Goal: Find specific page/section: Find specific page/section

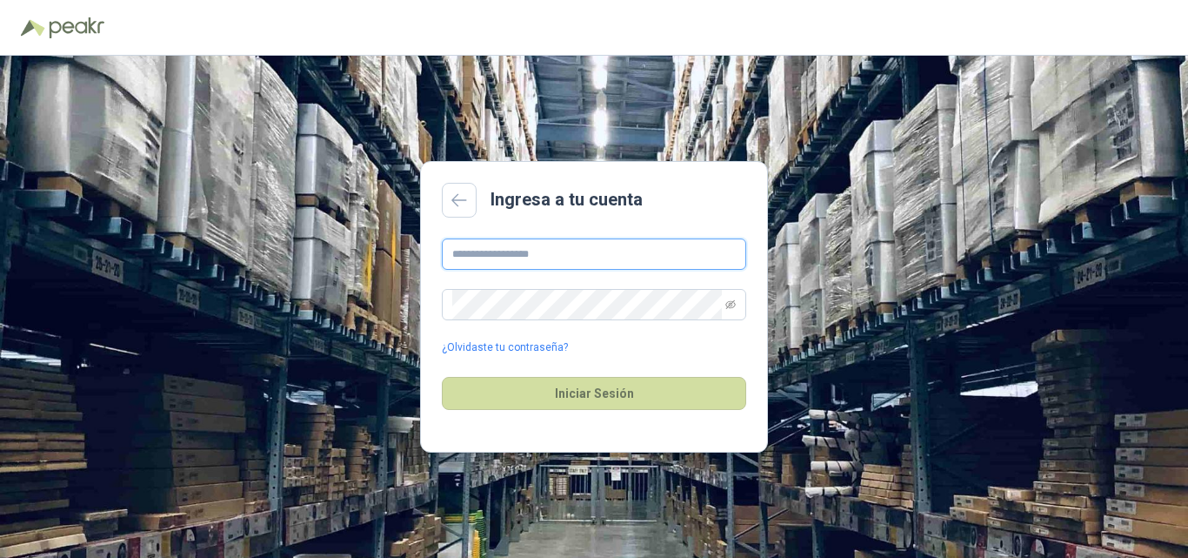
click at [540, 243] on input "text" at bounding box center [594, 253] width 304 height 31
type input "**********"
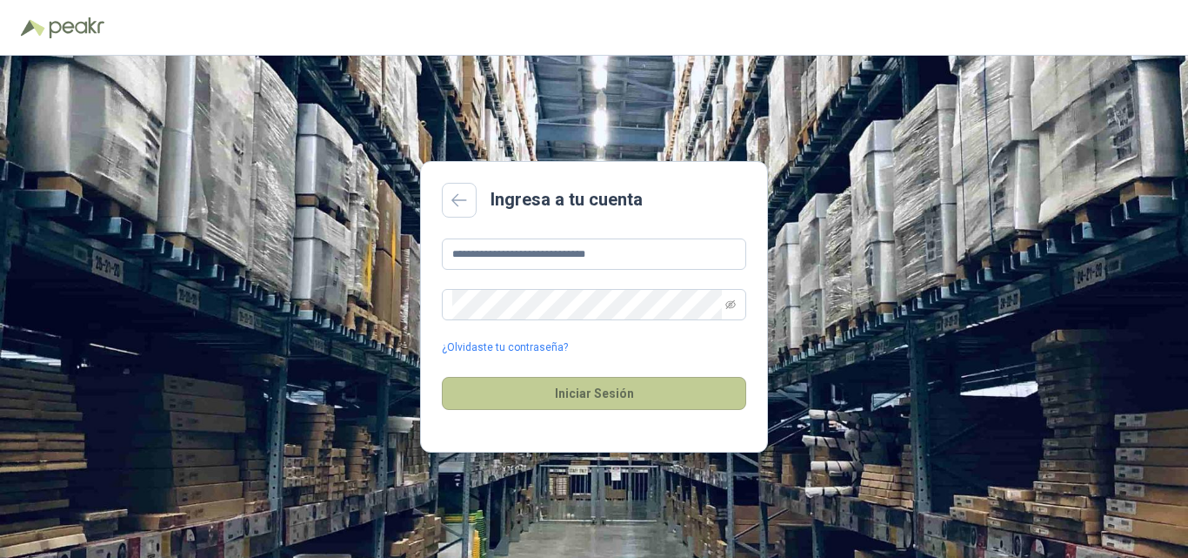
click at [543, 384] on button "Iniciar Sesión" at bounding box center [594, 393] width 304 height 33
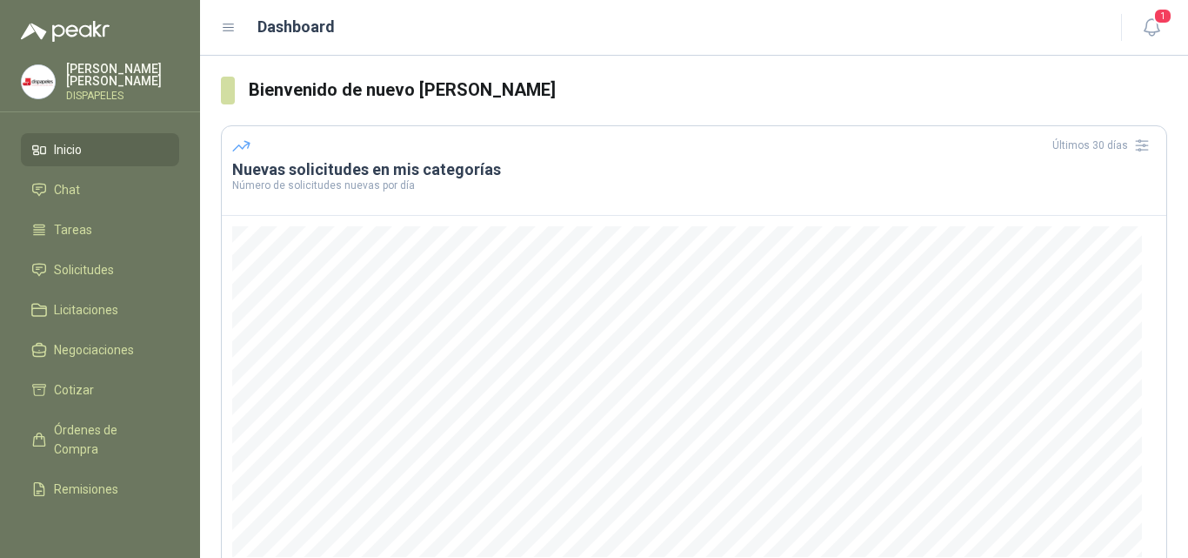
scroll to position [226, 0]
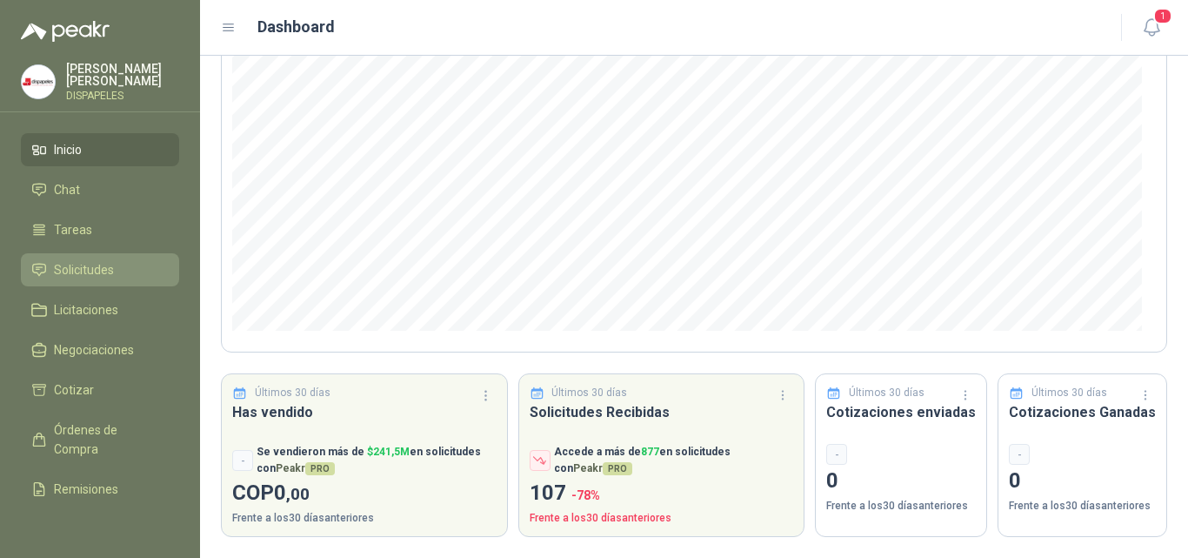
click at [77, 266] on span "Solicitudes" at bounding box center [84, 269] width 60 height 19
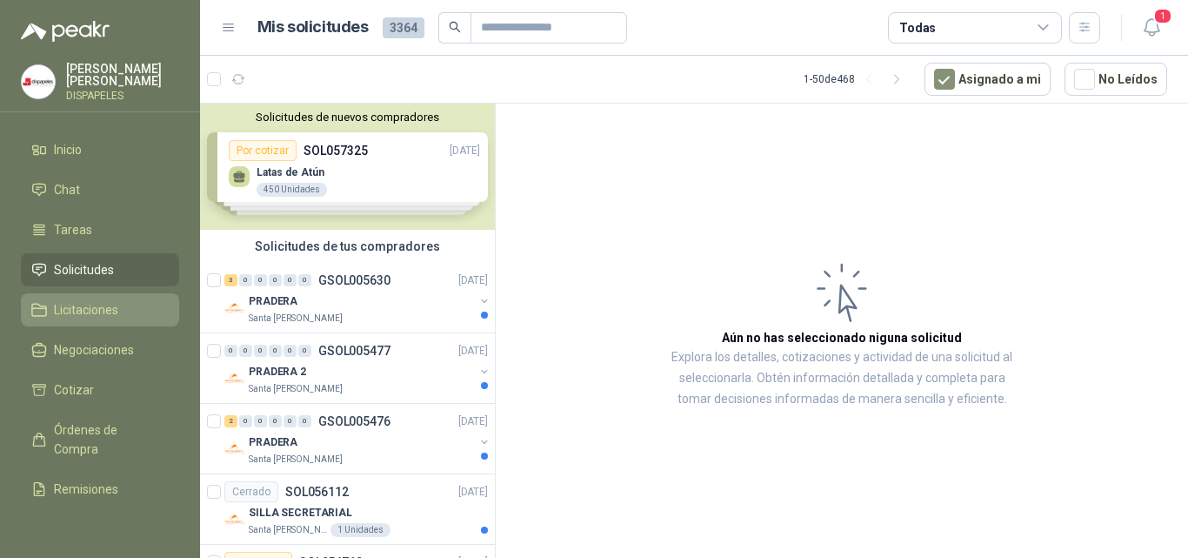
click at [90, 304] on span "Licitaciones" at bounding box center [86, 309] width 64 height 19
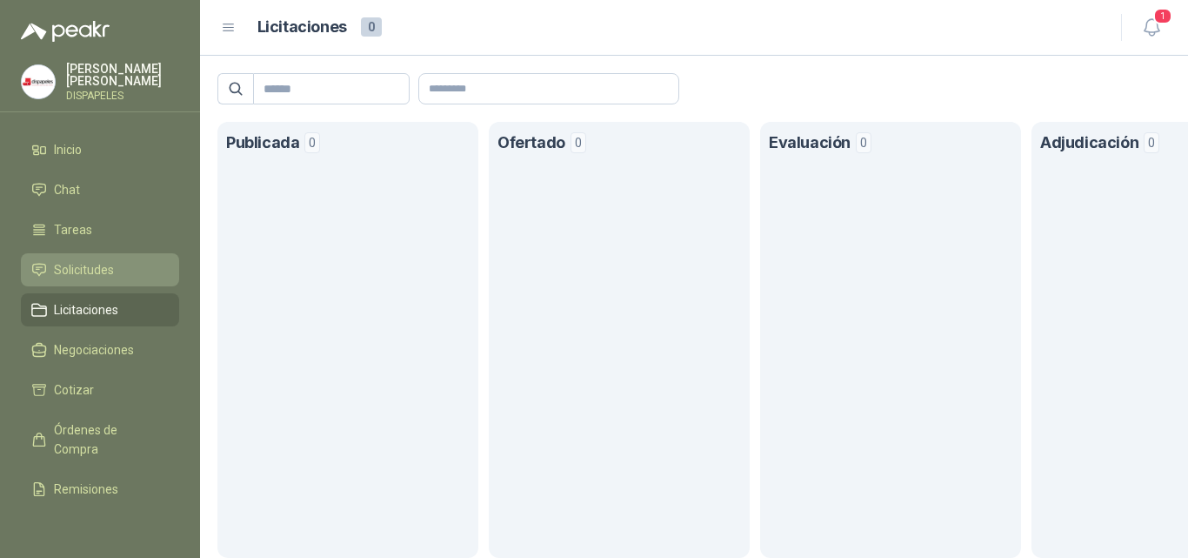
click at [101, 281] on link "Solicitudes" at bounding box center [100, 269] width 158 height 33
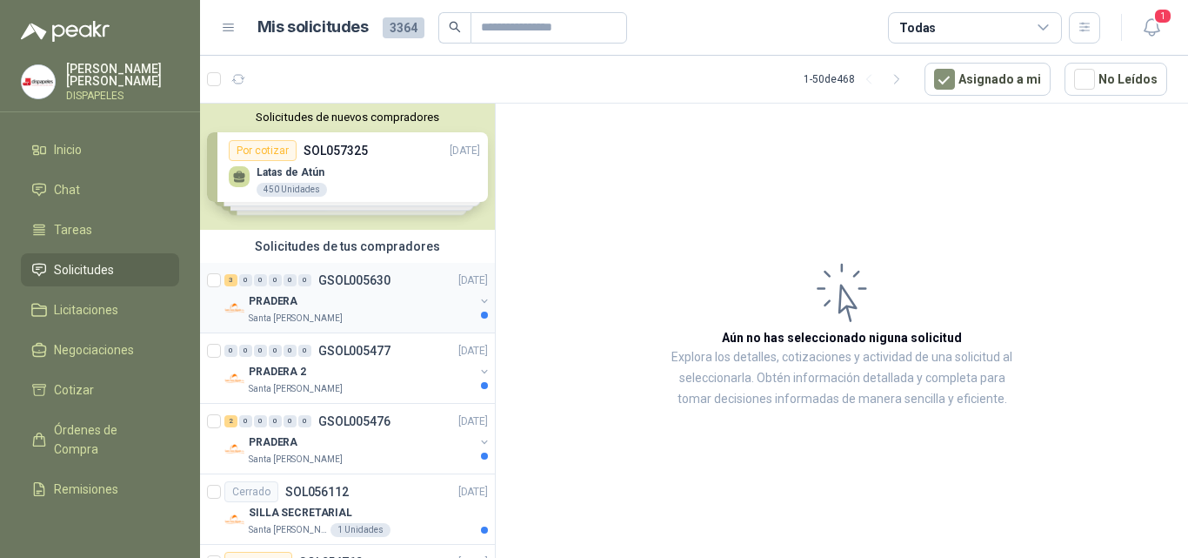
click at [356, 303] on div "PRADERA" at bounding box center [361, 301] width 225 height 21
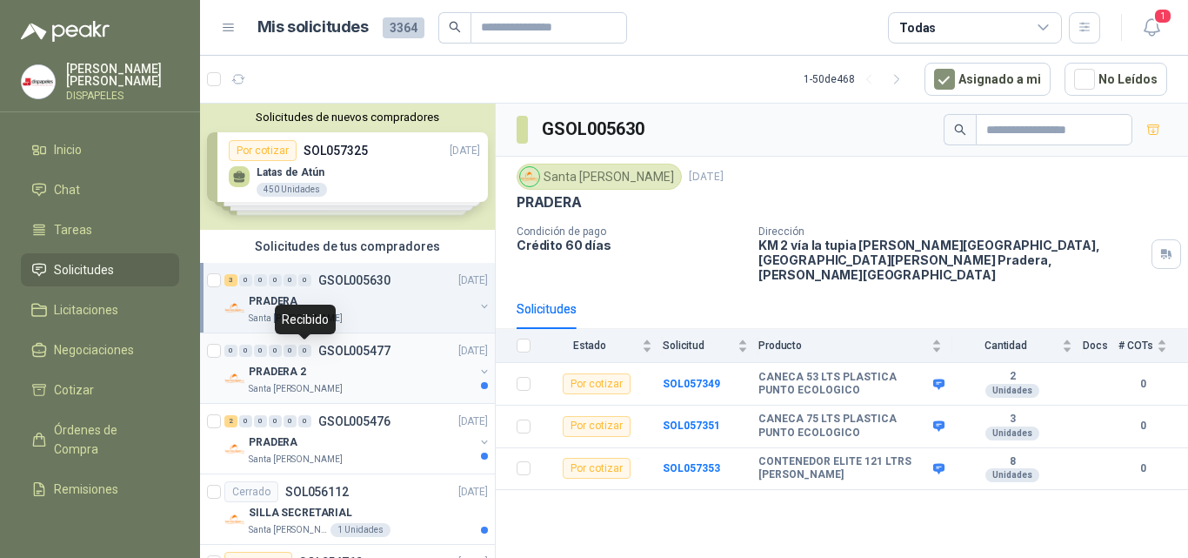
click at [309, 356] on div "0" at bounding box center [304, 350] width 13 height 12
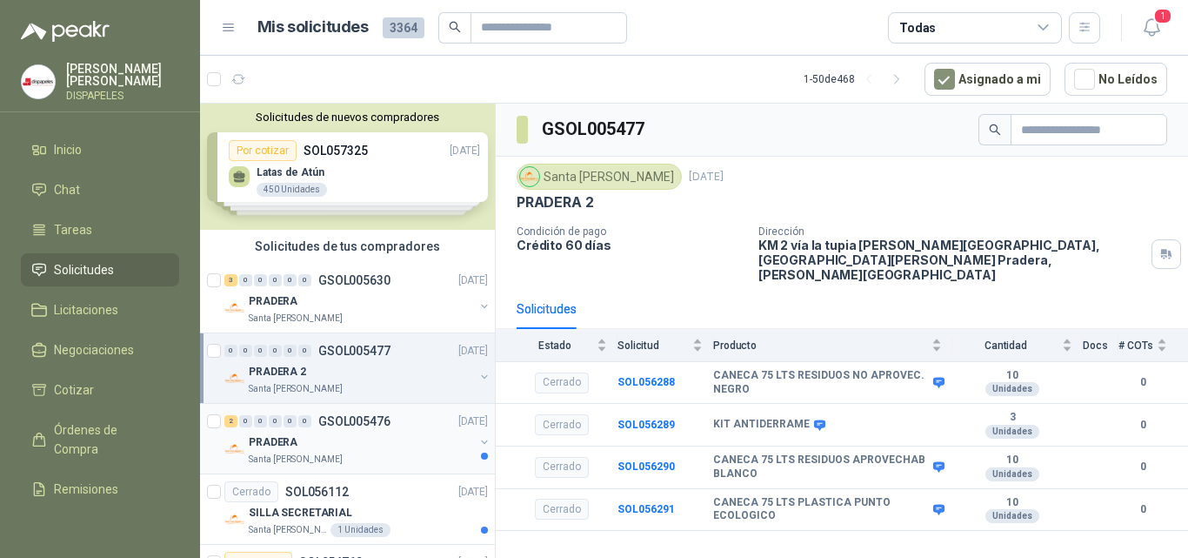
click at [317, 440] on div "PRADERA" at bounding box center [361, 441] width 225 height 21
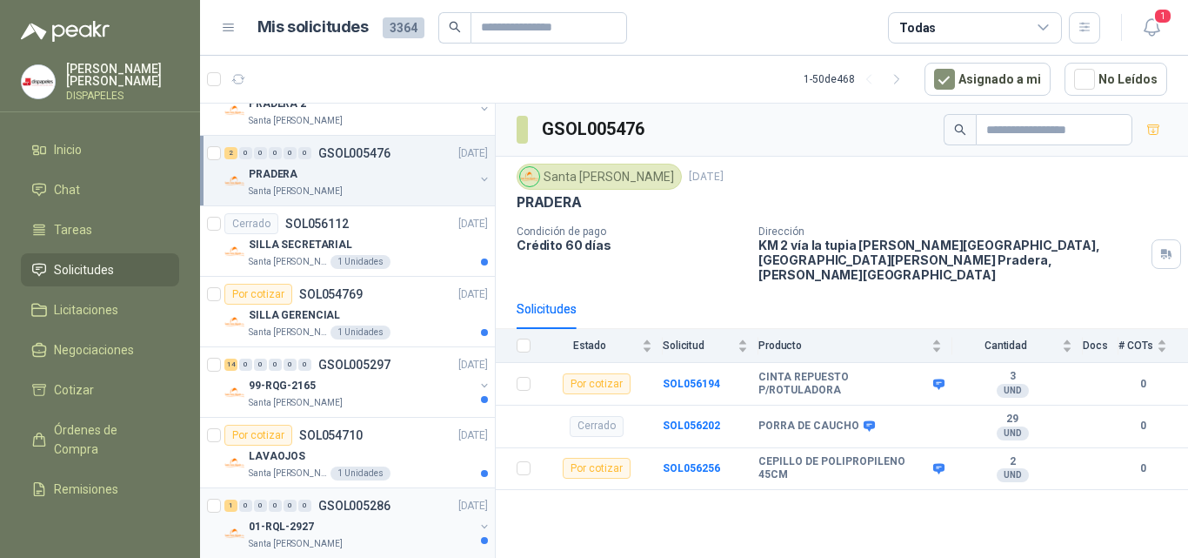
scroll to position [348, 0]
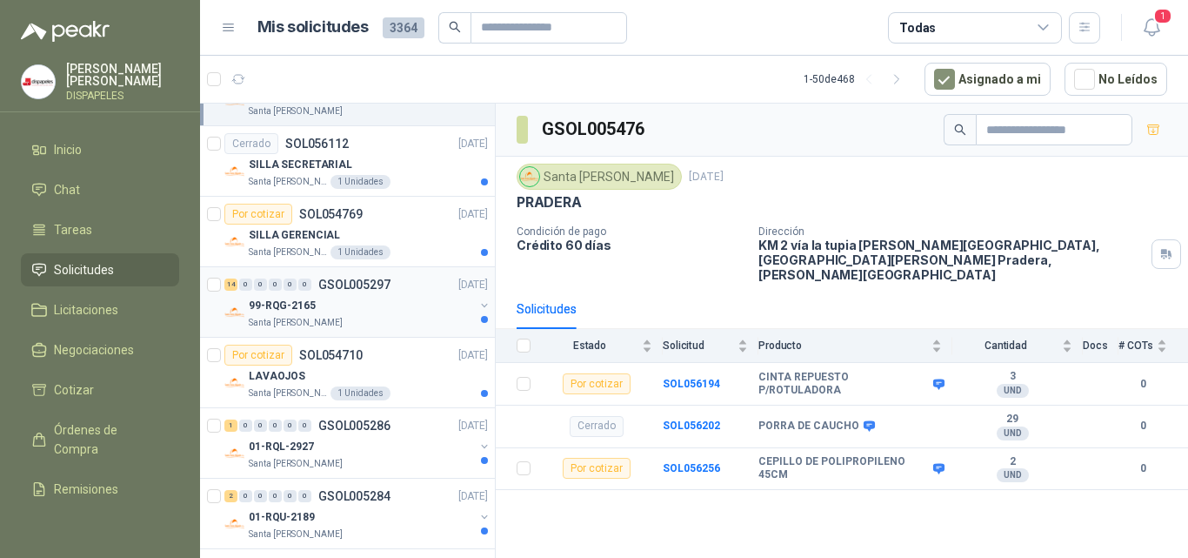
click at [357, 314] on div "99-RQG-2165" at bounding box center [361, 305] width 225 height 21
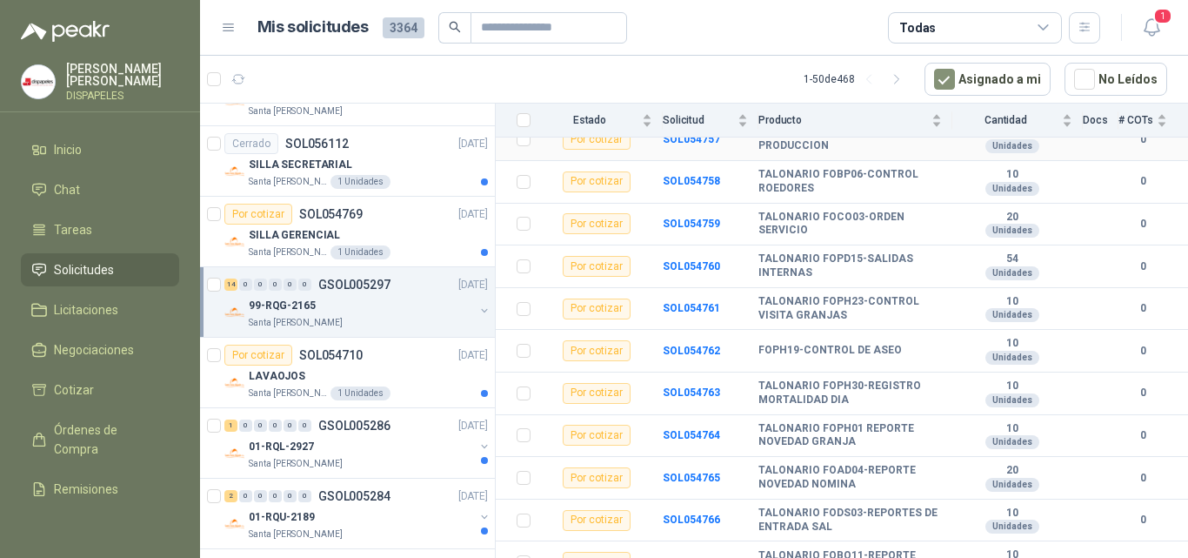
scroll to position [364, 0]
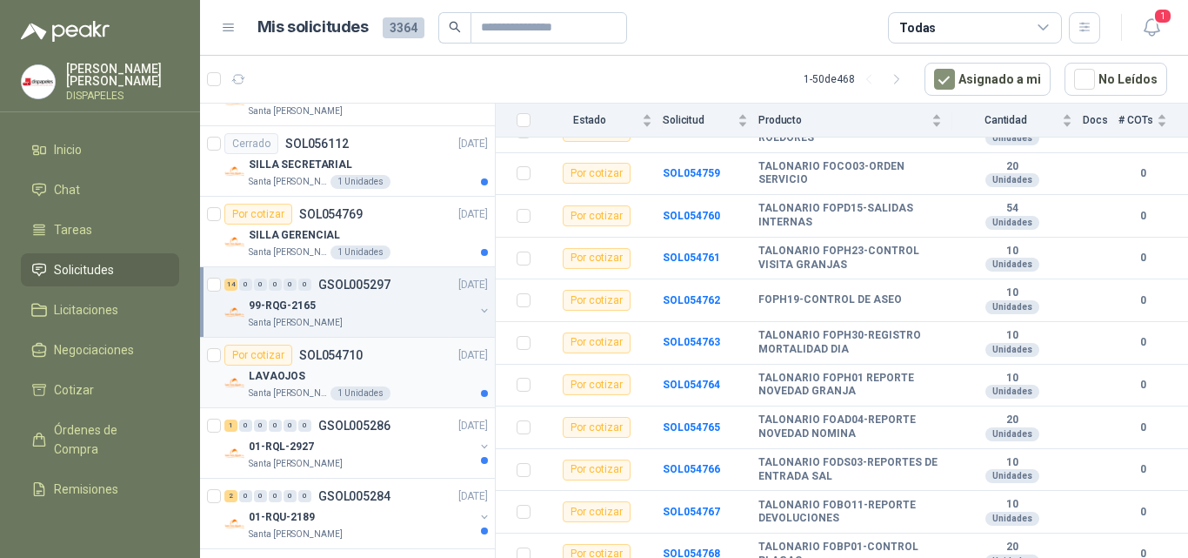
click at [339, 364] on div "Por cotizar SOL054710" at bounding box center [293, 354] width 138 height 21
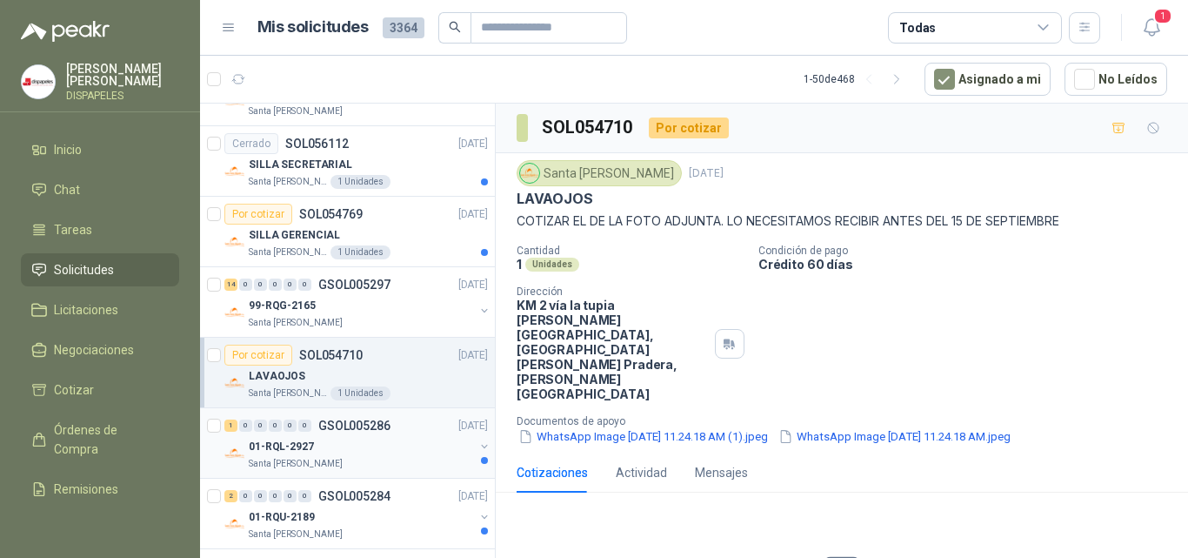
scroll to position [609, 0]
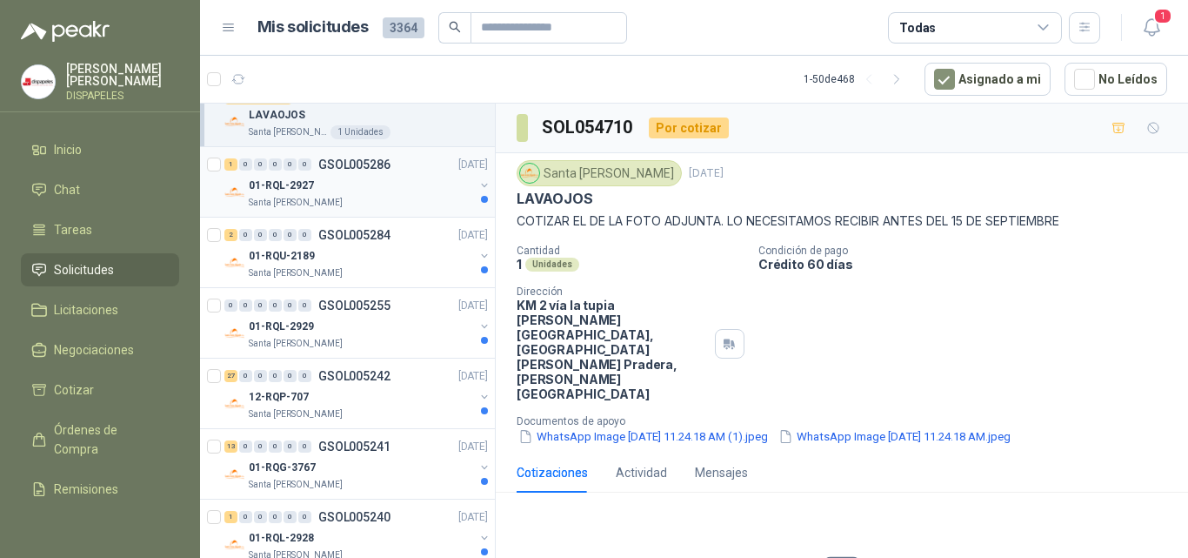
click at [349, 203] on div "Santa [PERSON_NAME]" at bounding box center [361, 203] width 225 height 14
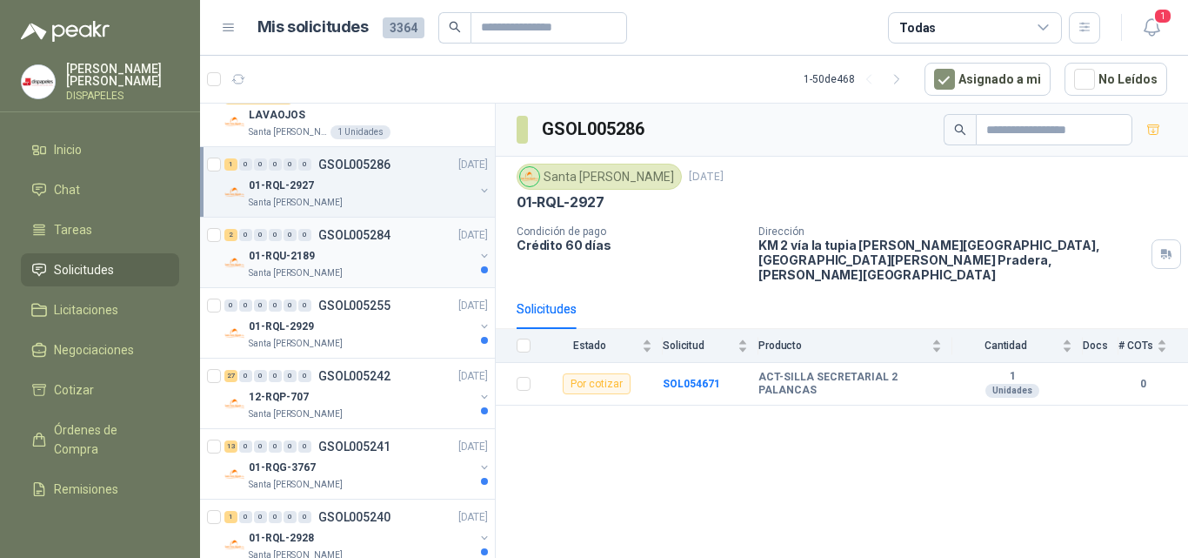
click at [354, 268] on div "Santa [PERSON_NAME]" at bounding box center [361, 273] width 225 height 14
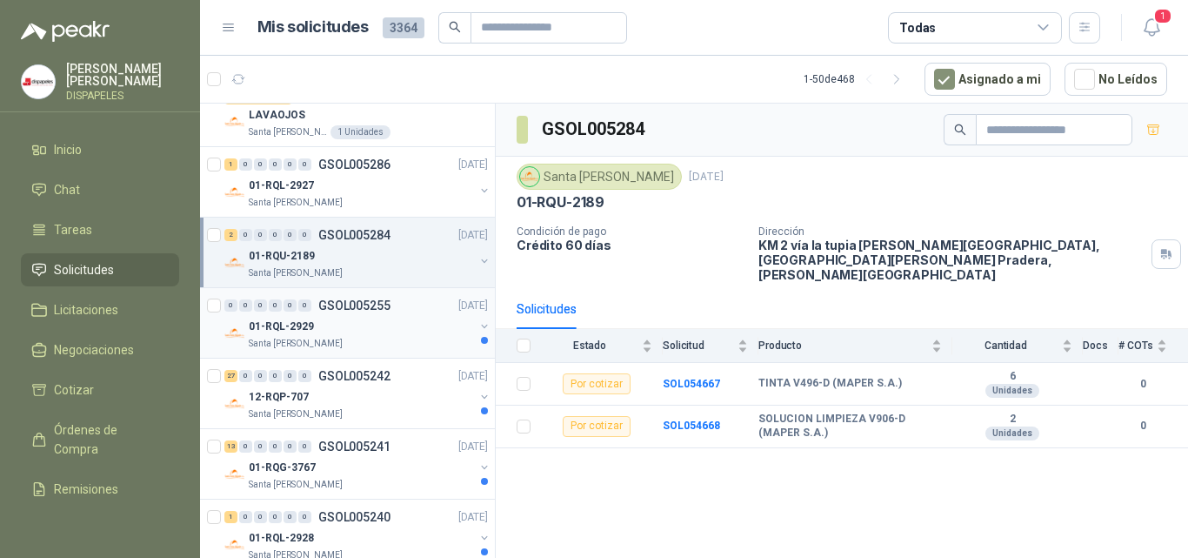
click at [351, 333] on div "01-RQL-2929" at bounding box center [361, 326] width 225 height 21
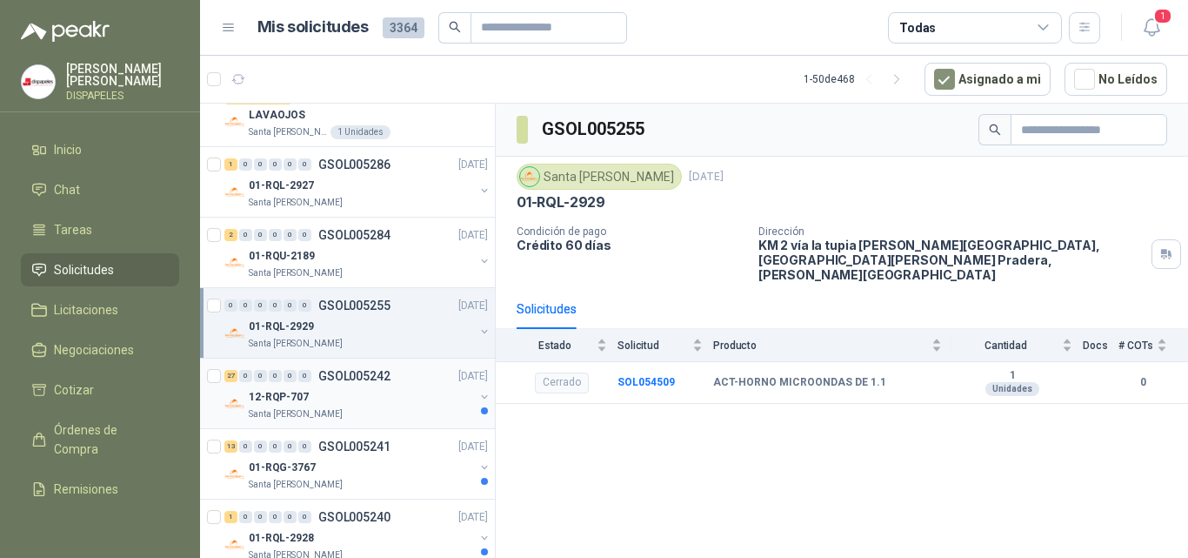
click at [342, 396] on div "12-RQP-707" at bounding box center [361, 396] width 225 height 21
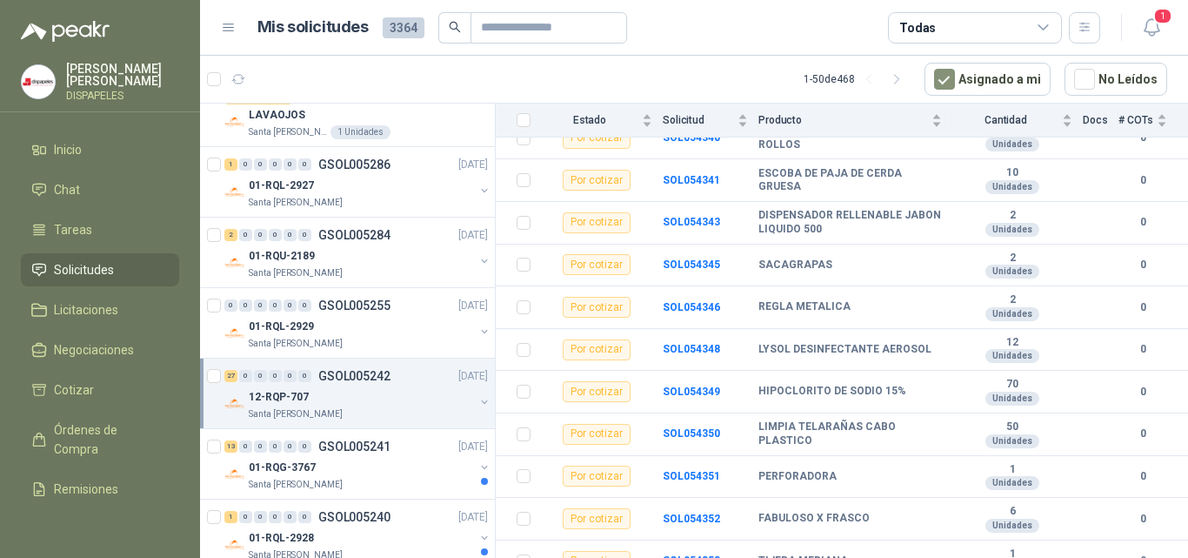
scroll to position [696, 0]
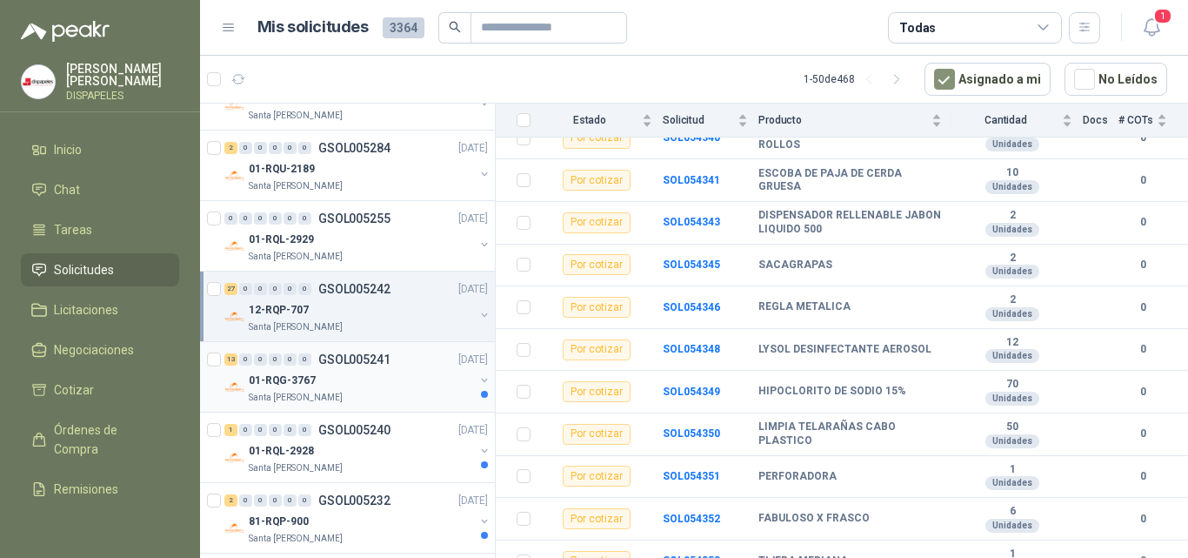
click at [351, 395] on div "Santa [PERSON_NAME]" at bounding box center [361, 398] width 225 height 14
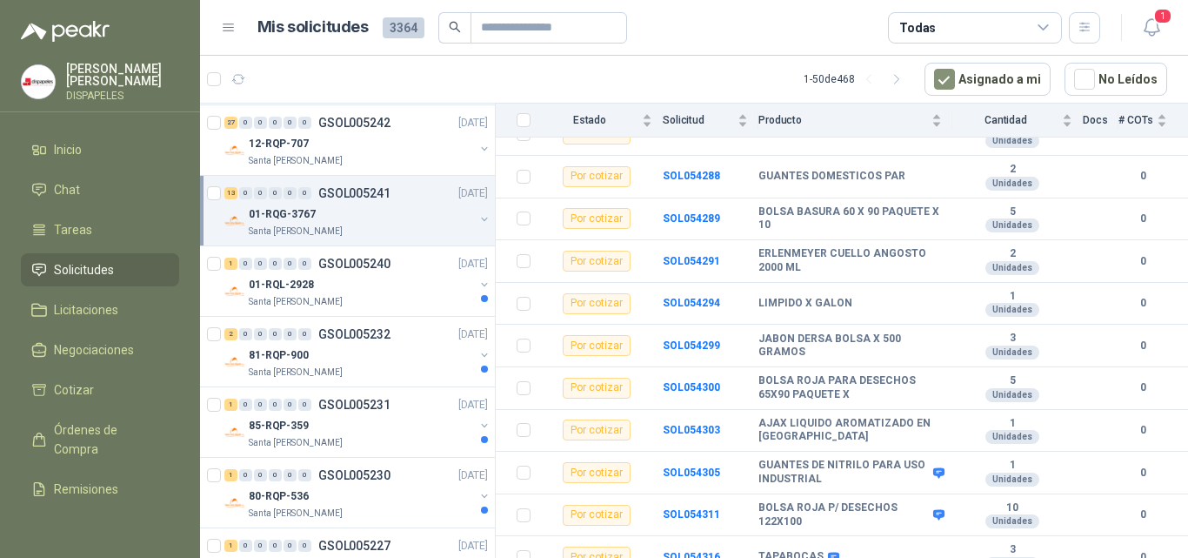
scroll to position [870, 0]
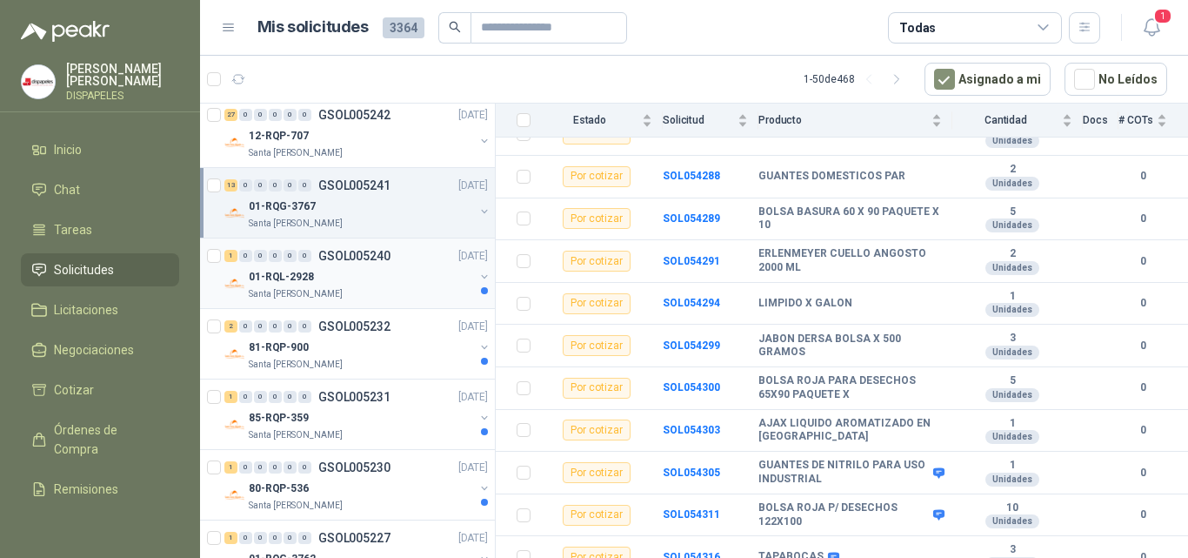
click at [297, 282] on p "01-RQL-2928" at bounding box center [281, 277] width 65 height 17
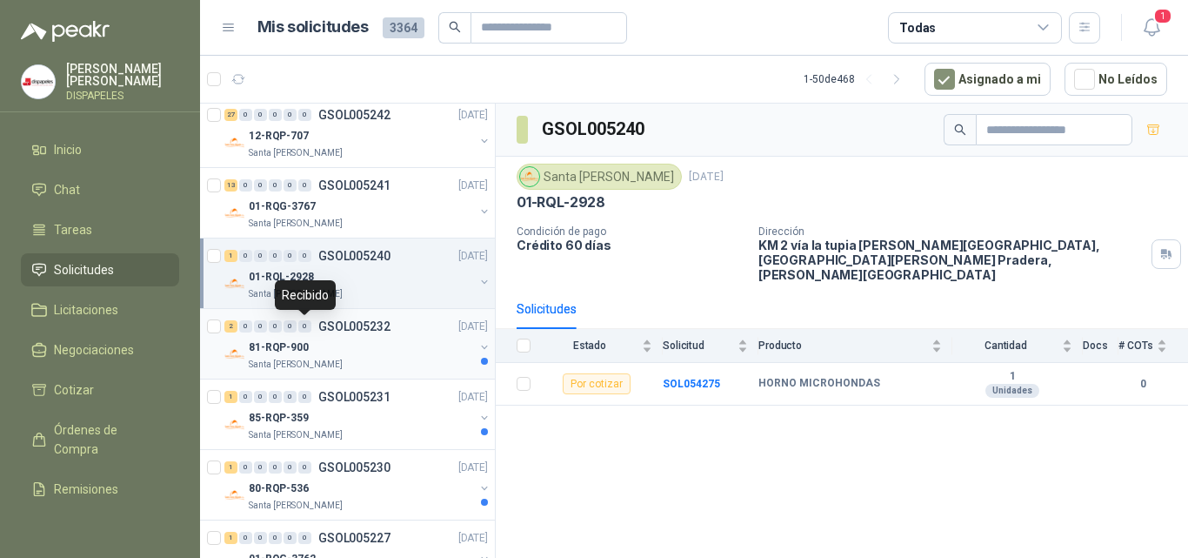
click at [304, 326] on div "0" at bounding box center [304, 326] width 13 height 12
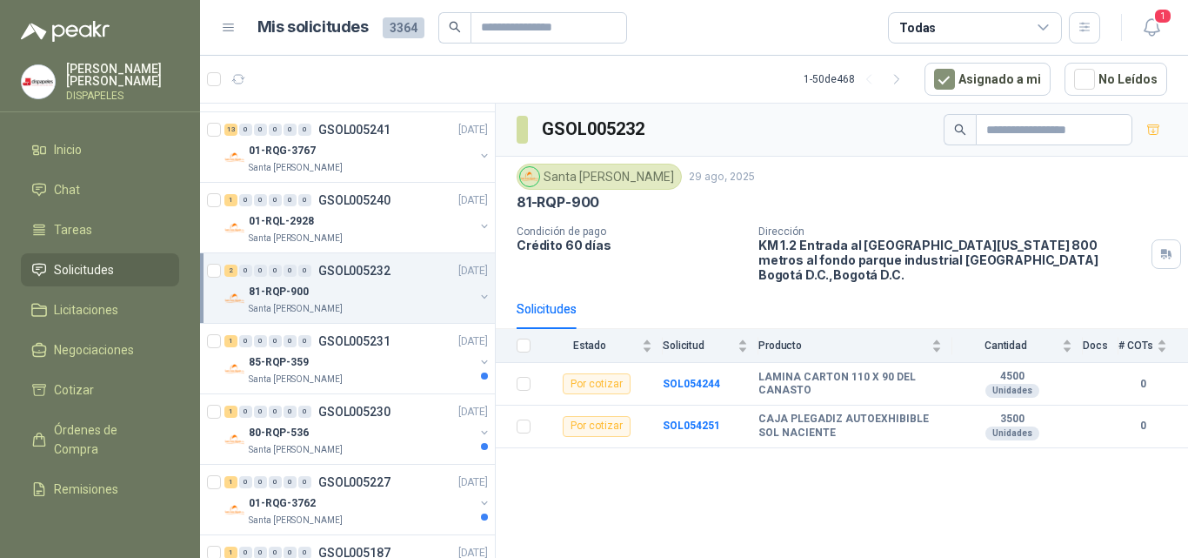
scroll to position [957, 0]
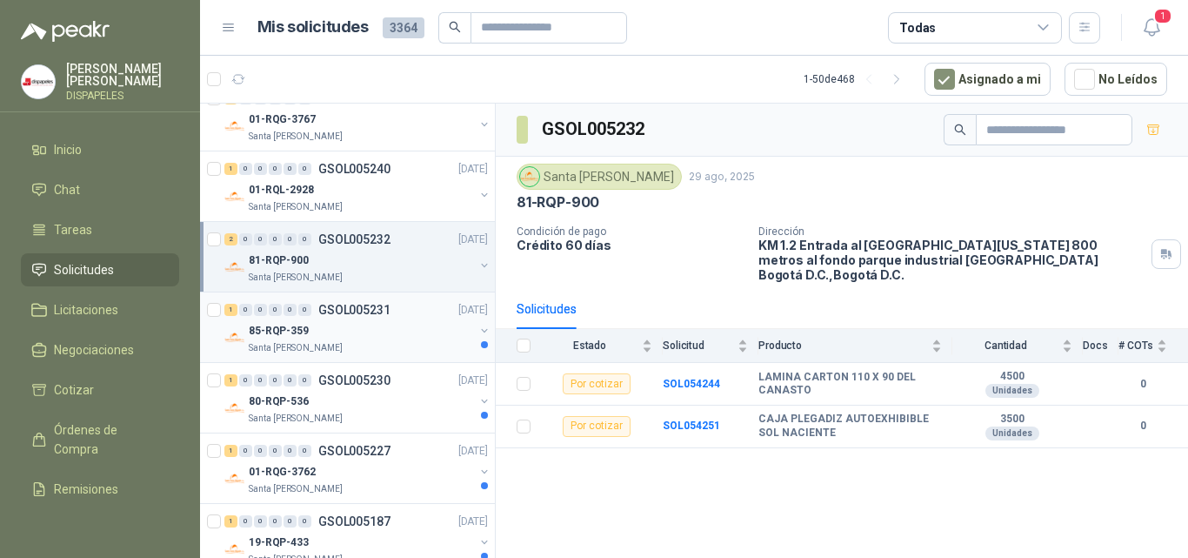
click at [344, 343] on div "Santa [PERSON_NAME]" at bounding box center [361, 348] width 225 height 14
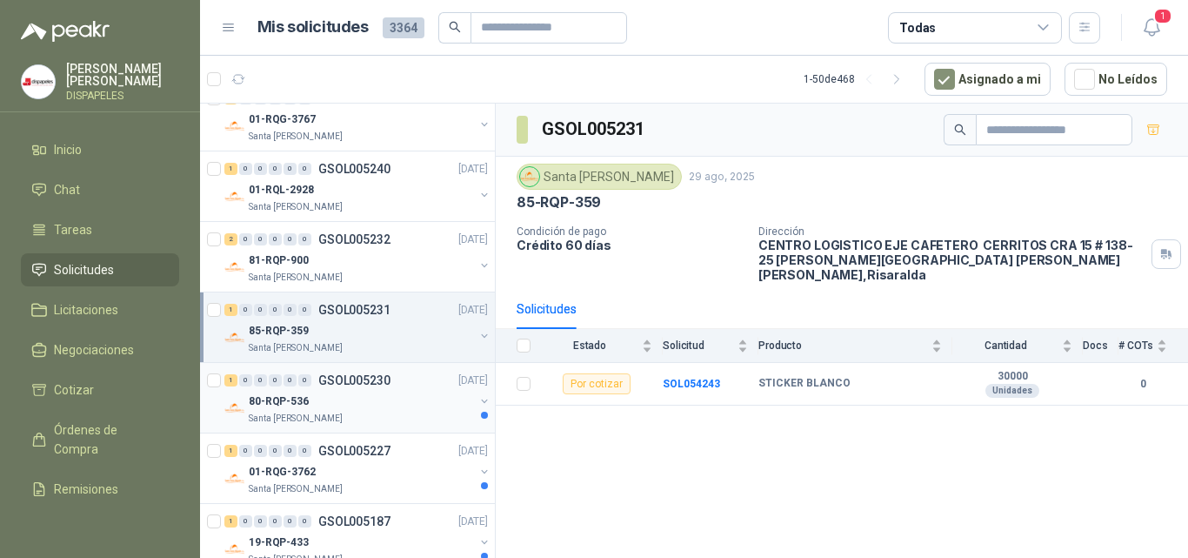
click at [343, 411] on div "Santa [PERSON_NAME]" at bounding box center [361, 418] width 225 height 14
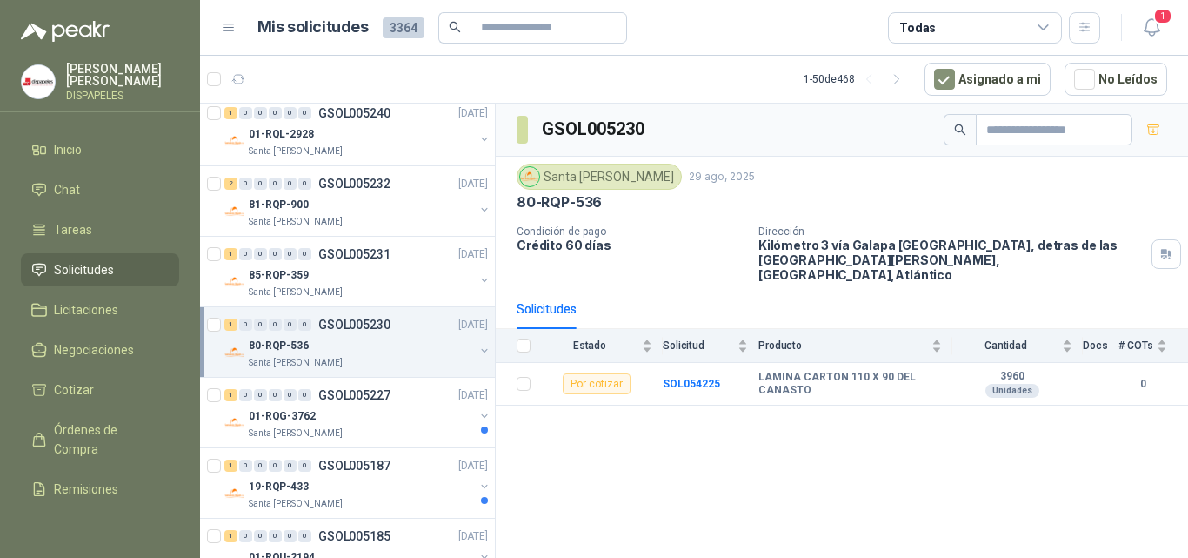
scroll to position [1044, 0]
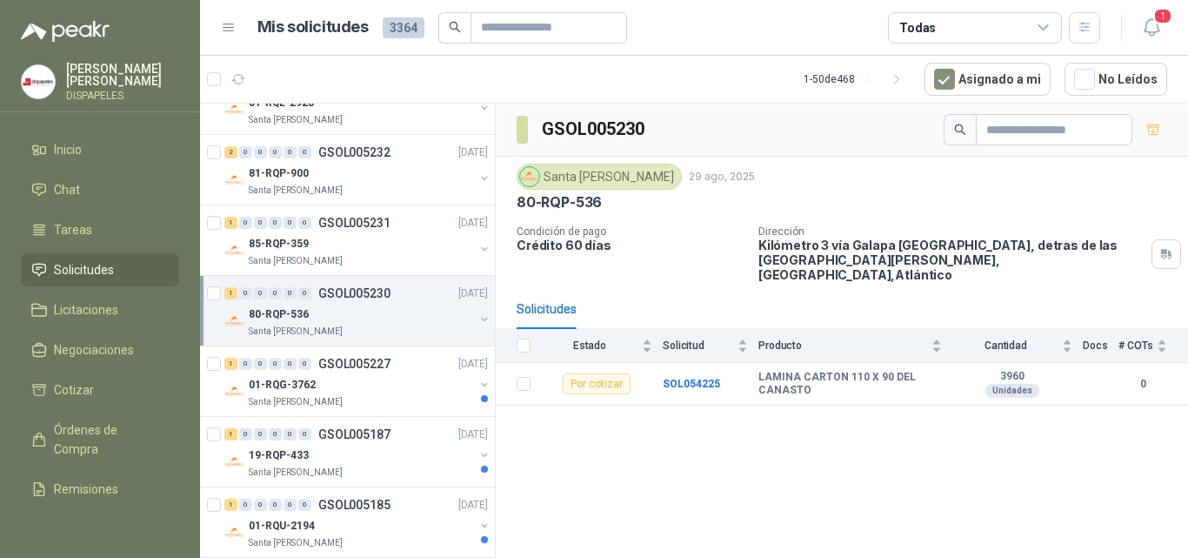
click at [343, 411] on div "1 0 0 0 0 0 GSOL005227 [DATE] 01-RQG-3762 [GEOGRAPHIC_DATA][PERSON_NAME]" at bounding box center [347, 381] width 295 height 70
click at [359, 389] on div "01-RQG-3762" at bounding box center [361, 384] width 225 height 21
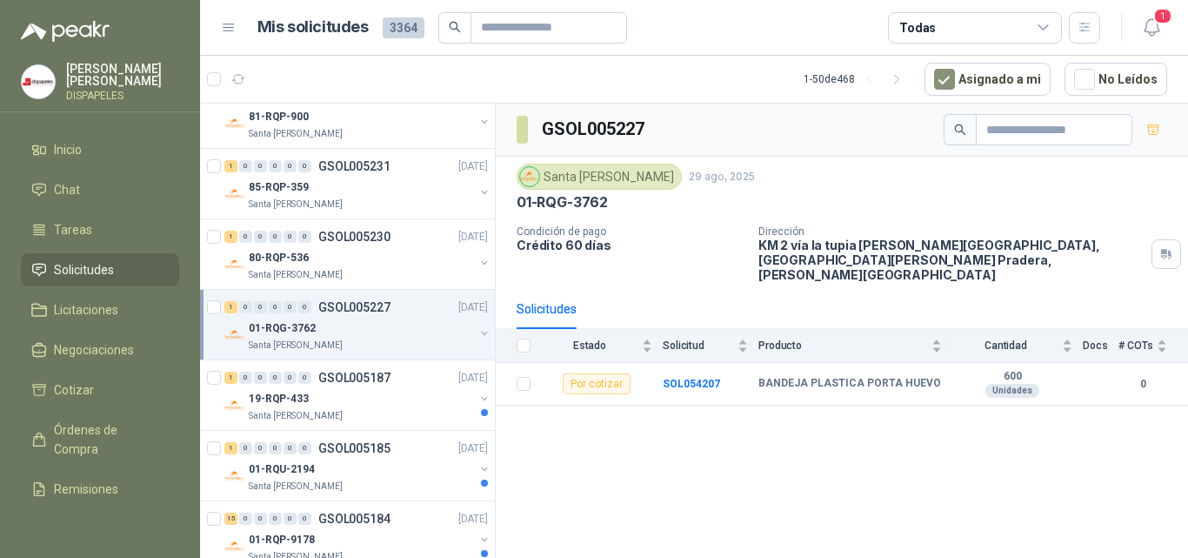
scroll to position [1131, 0]
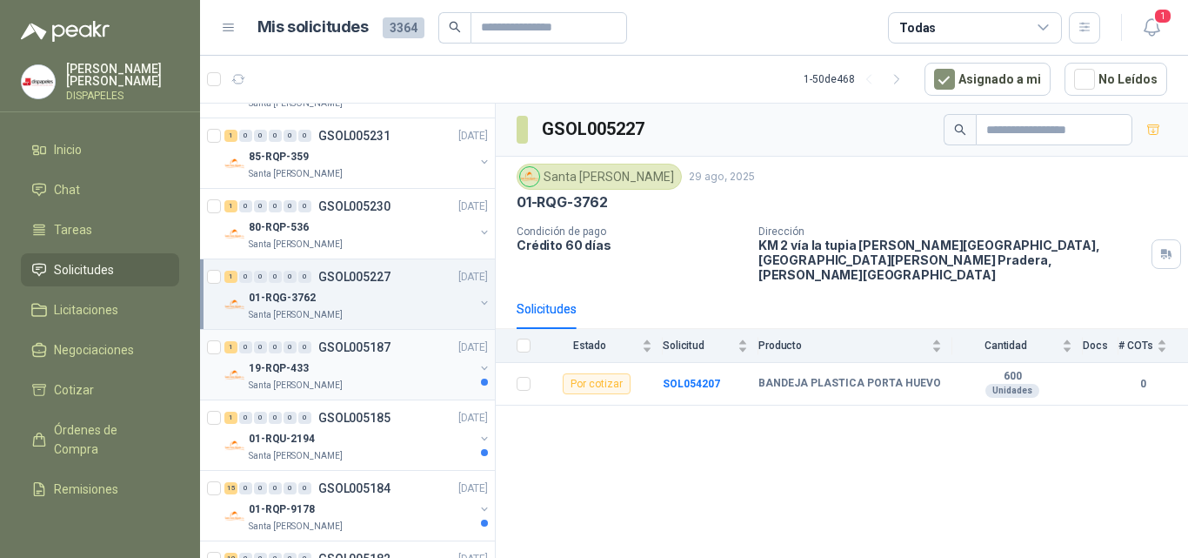
click at [359, 391] on div "Santa [PERSON_NAME]" at bounding box center [361, 385] width 225 height 14
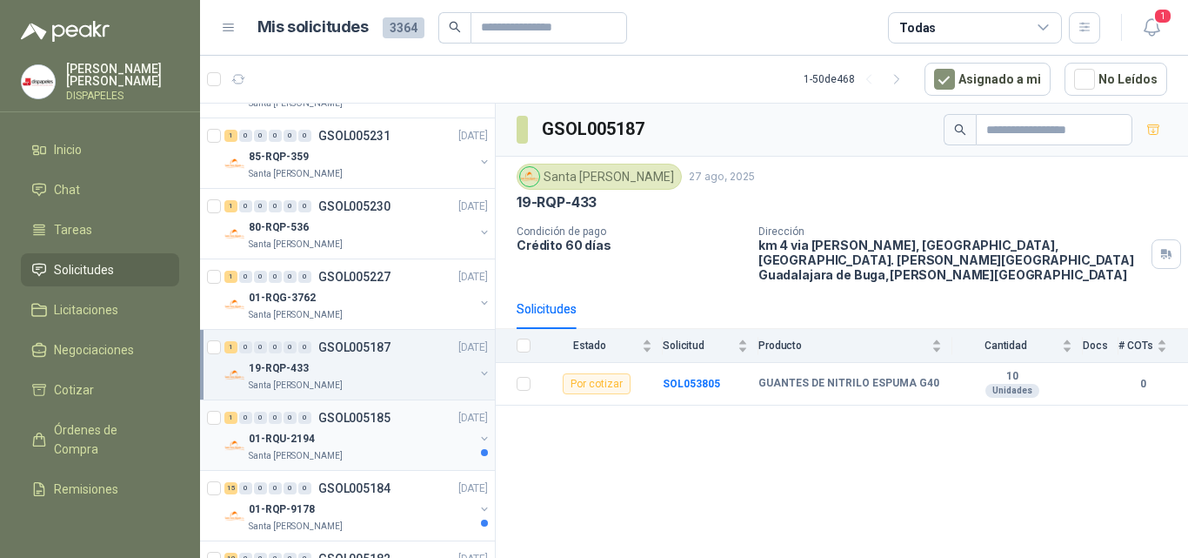
click at [361, 451] on div "Santa [PERSON_NAME]" at bounding box center [361, 456] width 225 height 14
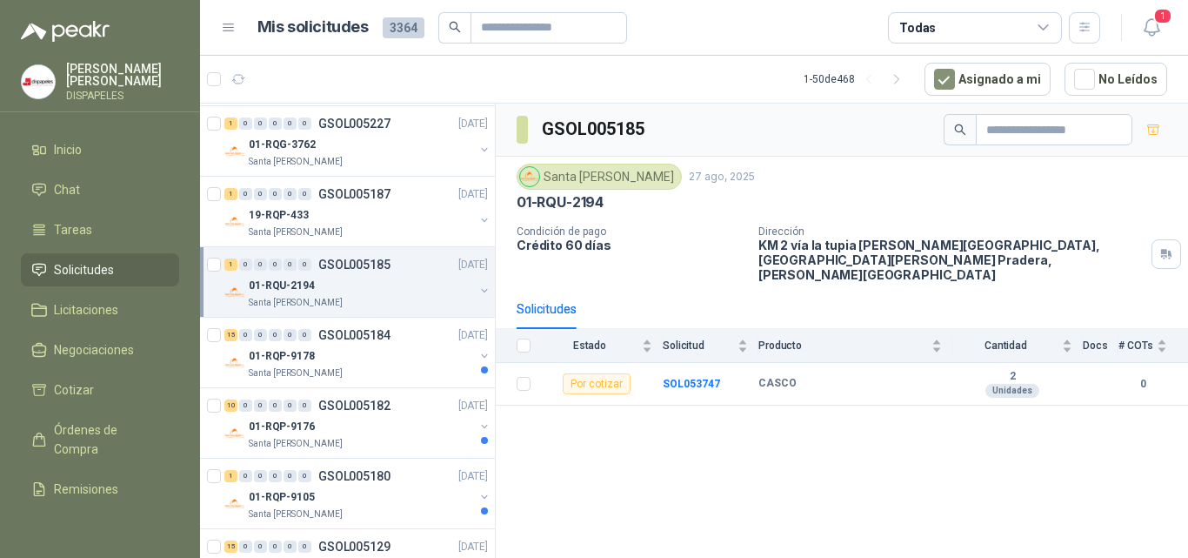
scroll to position [1392, 0]
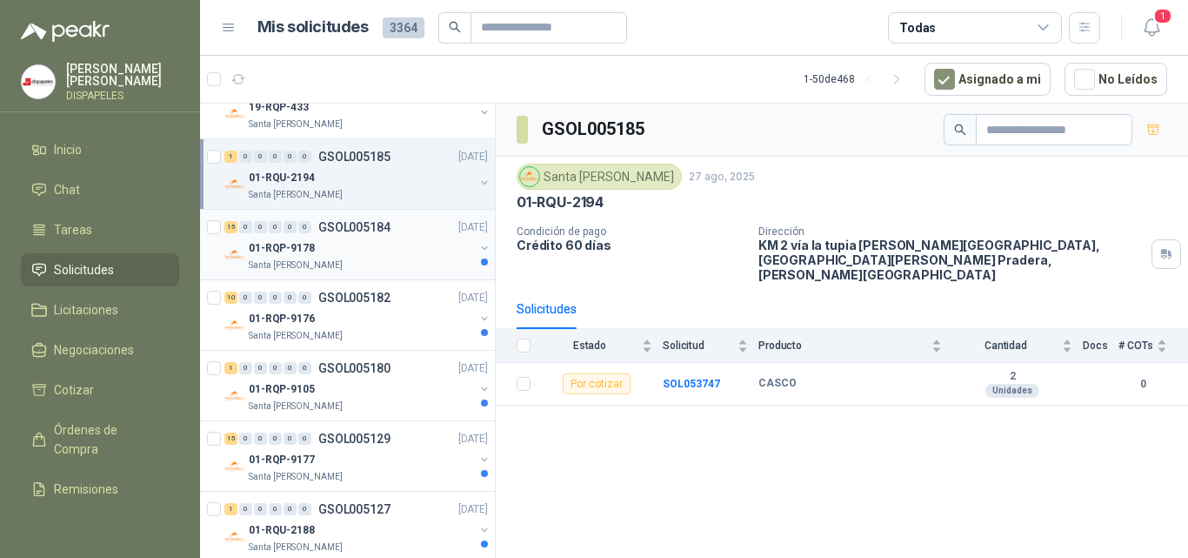
click at [366, 248] on div "01-RQP-9178" at bounding box center [361, 247] width 225 height 21
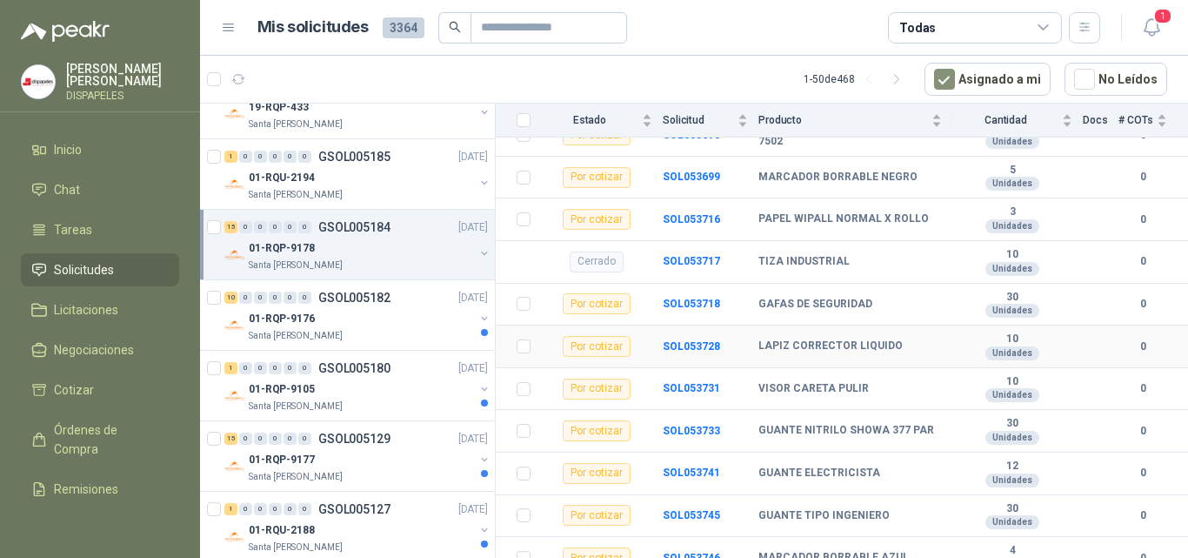
scroll to position [461, 0]
click at [328, 391] on div "01-RQP-9105" at bounding box center [361, 388] width 225 height 21
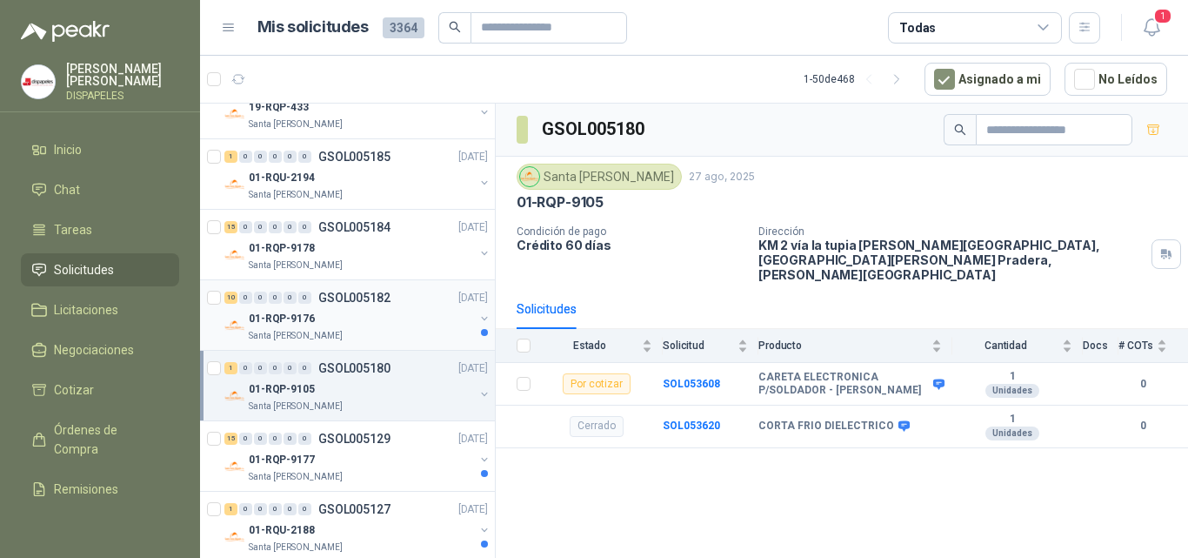
click at [325, 329] on p "Santa [PERSON_NAME]" at bounding box center [296, 336] width 94 height 14
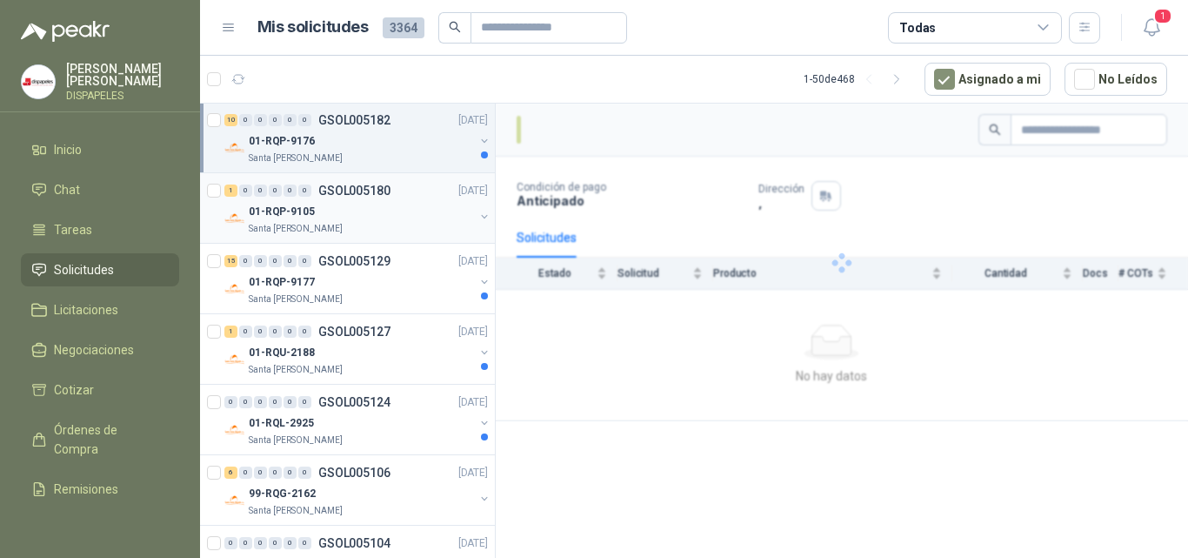
scroll to position [1653, 0]
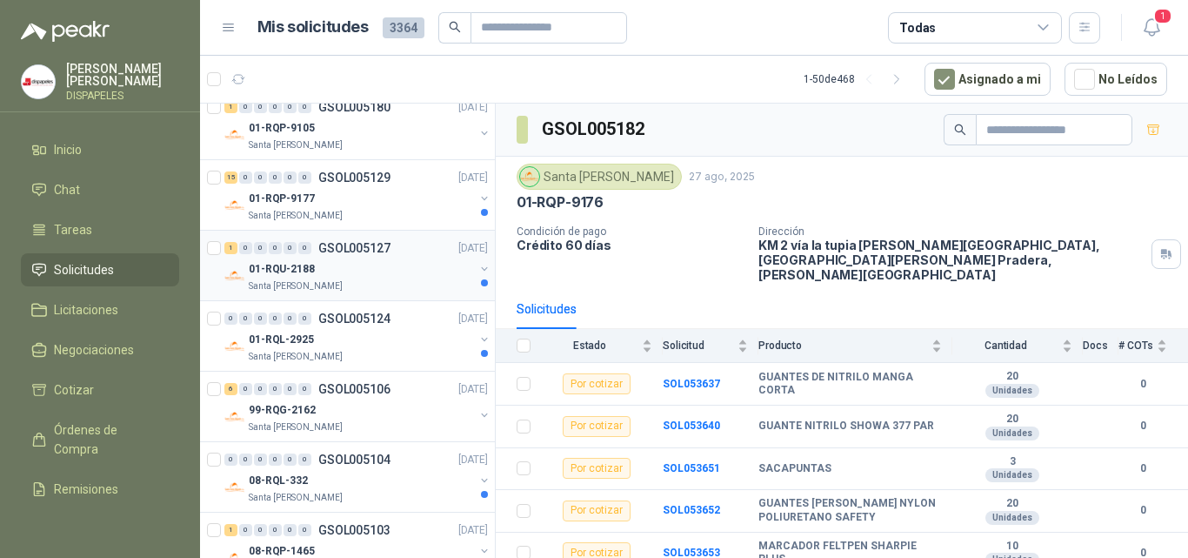
click at [345, 284] on div "Santa [PERSON_NAME]" at bounding box center [361, 286] width 225 height 14
